Goal: Task Accomplishment & Management: Use online tool/utility

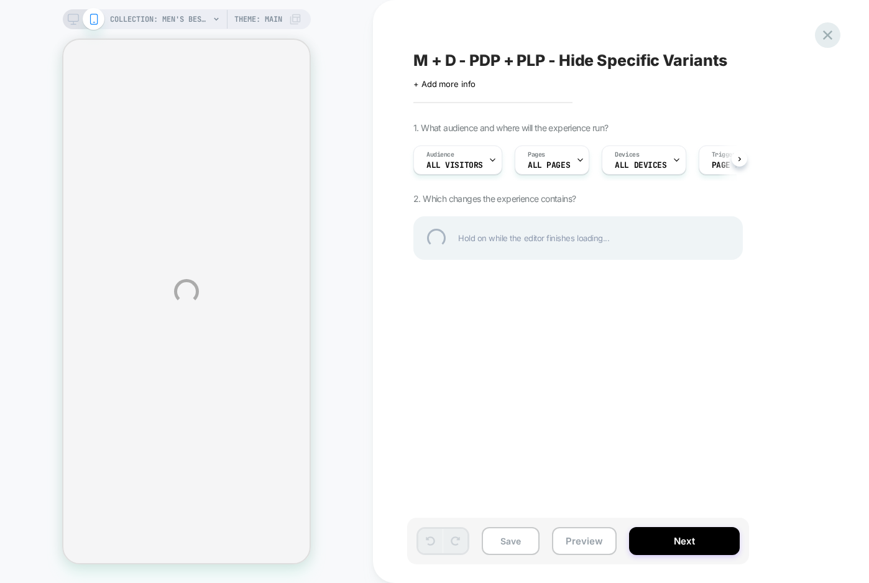
click at [826, 39] on div at bounding box center [827, 34] width 25 height 25
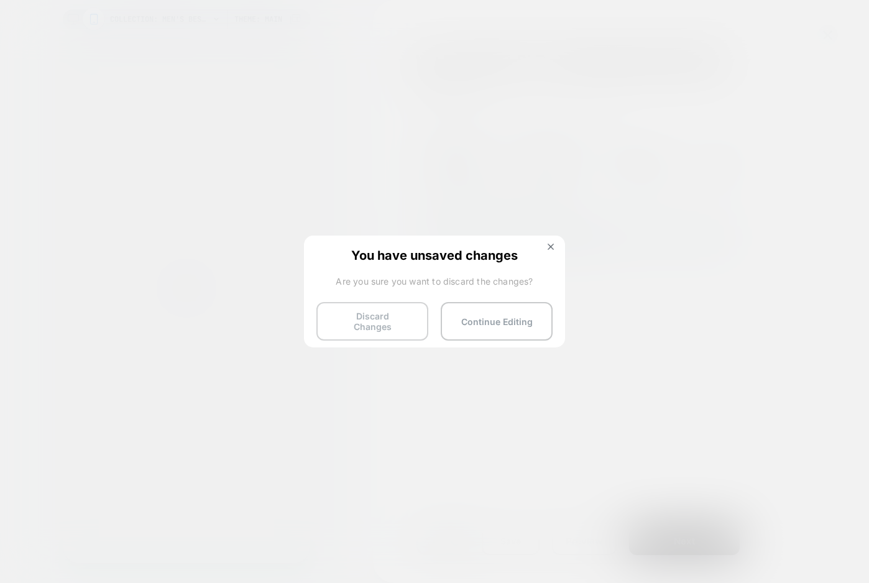
click at [403, 319] on button "Discard Changes" at bounding box center [372, 321] width 112 height 39
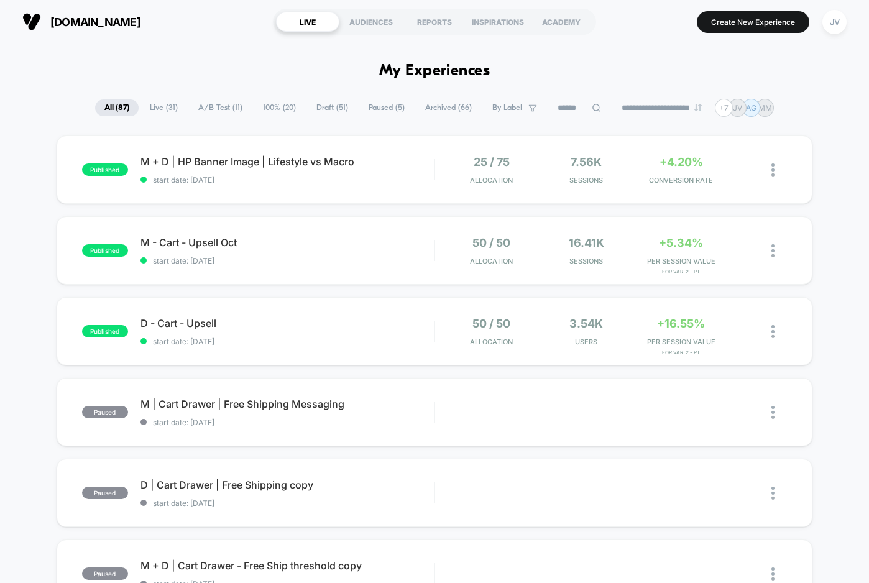
click at [108, 26] on span "[DOMAIN_NAME]" at bounding box center [95, 22] width 90 height 13
click at [119, 21] on span "[DOMAIN_NAME]" at bounding box center [95, 22] width 90 height 13
click at [842, 24] on div "JV" at bounding box center [834, 22] width 24 height 24
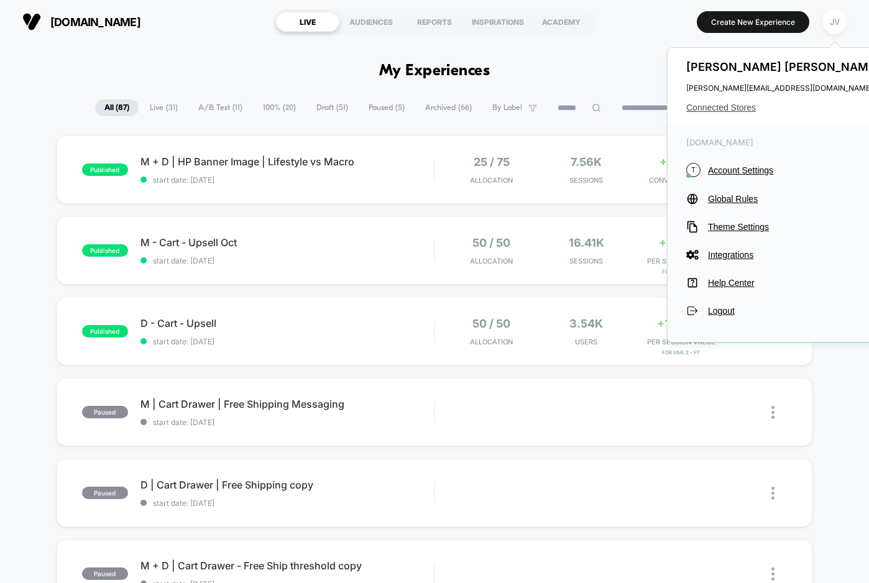
click at [725, 107] on span "Connected Stores" at bounding box center [784, 108] width 196 height 10
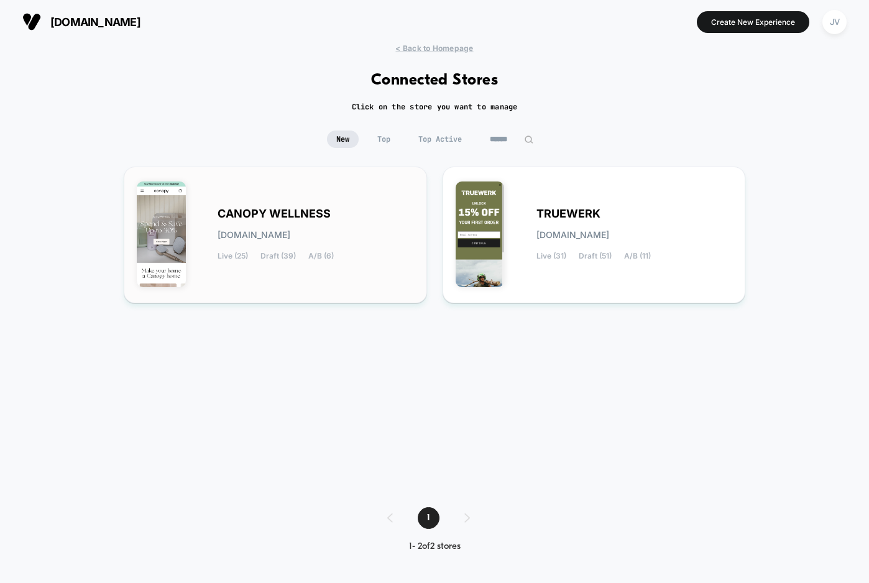
click at [351, 228] on div "CANOPY WELLNESS [DOMAIN_NAME] Live (25) Draft (39) A/B (6)" at bounding box center [316, 234] width 196 height 51
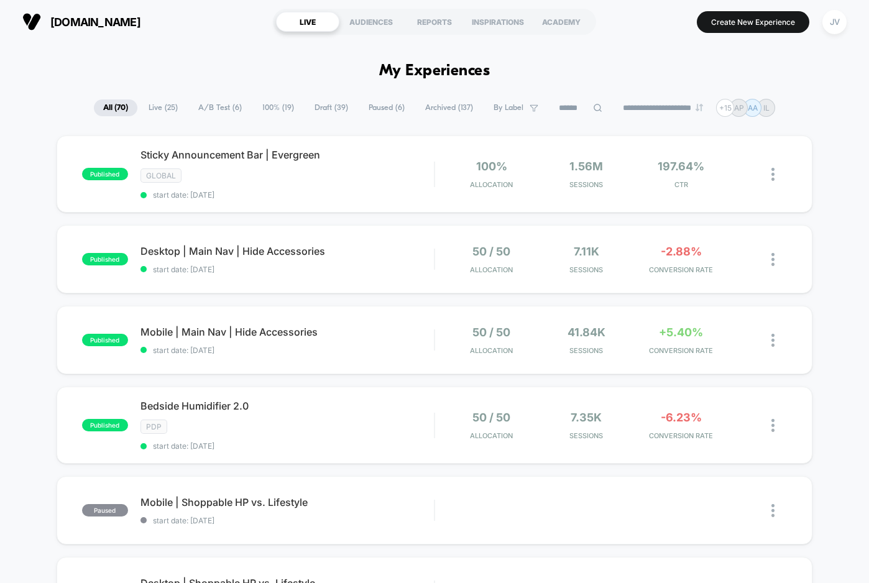
click at [170, 108] on span "Live ( 25 )" at bounding box center [163, 107] width 48 height 17
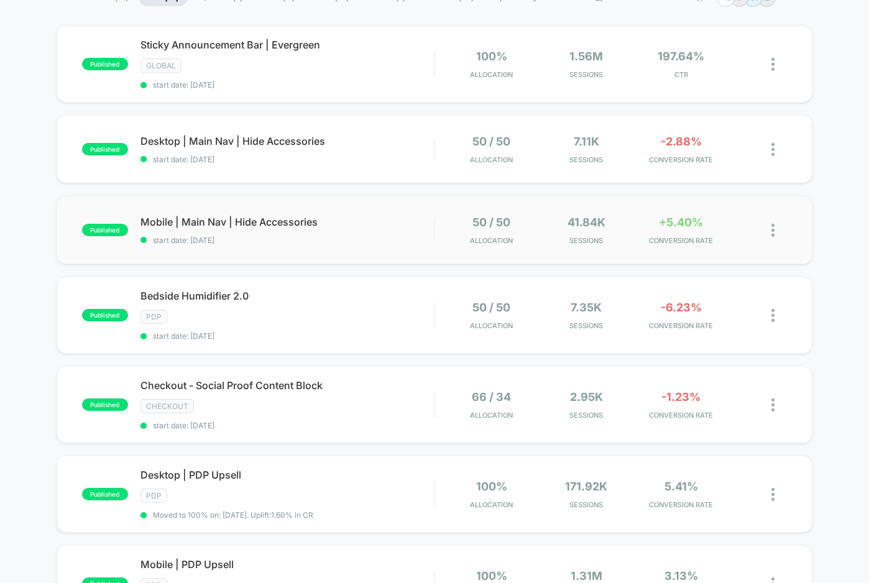
scroll to position [474, 0]
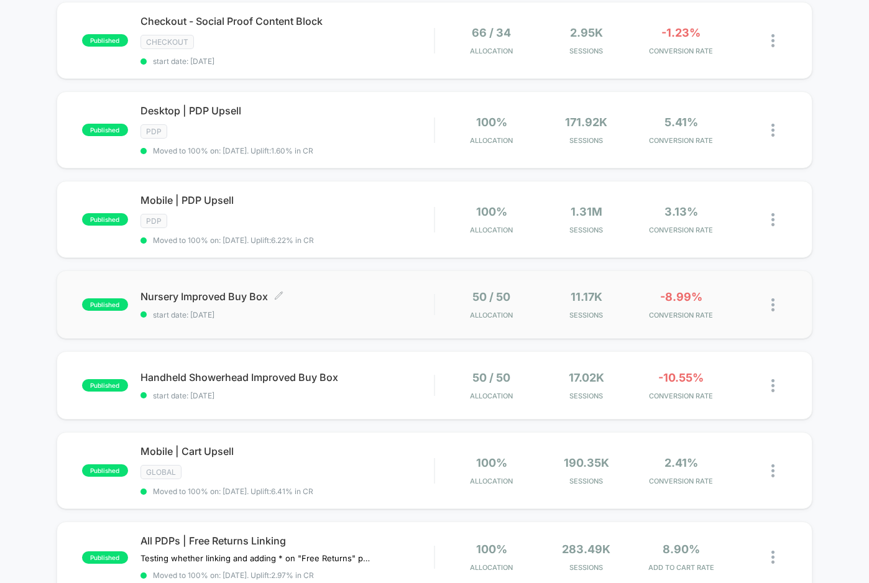
click at [328, 297] on div "Nursery Improved Buy Box Click to edit experience details Click to edit experie…" at bounding box center [286, 304] width 293 height 29
